Goal: Transaction & Acquisition: Book appointment/travel/reservation

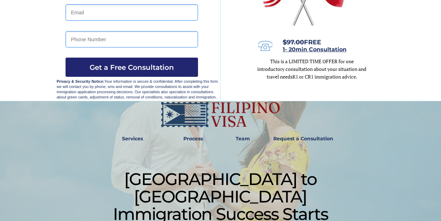
scroll to position [116, 0]
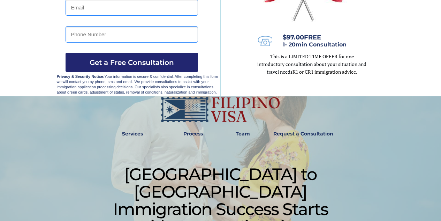
click at [130, 132] on strong "Services" at bounding box center [132, 133] width 21 height 6
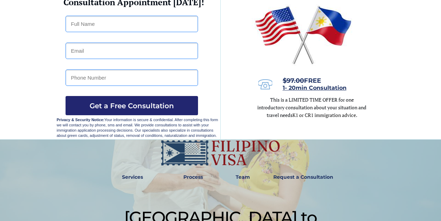
scroll to position [50, 0]
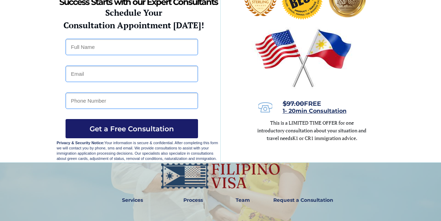
click at [164, 132] on span "Get a Free Consultation" at bounding box center [132, 128] width 132 height 8
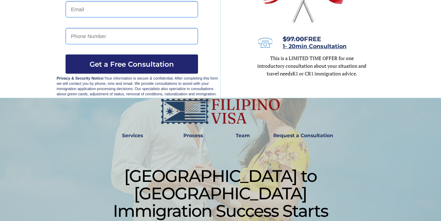
scroll to position [116, 0]
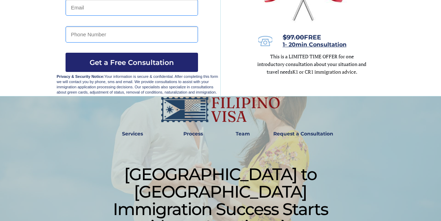
click at [137, 132] on strong "Services" at bounding box center [132, 133] width 21 height 6
